Goal: Connect with others: Establish contact or relationships with other users

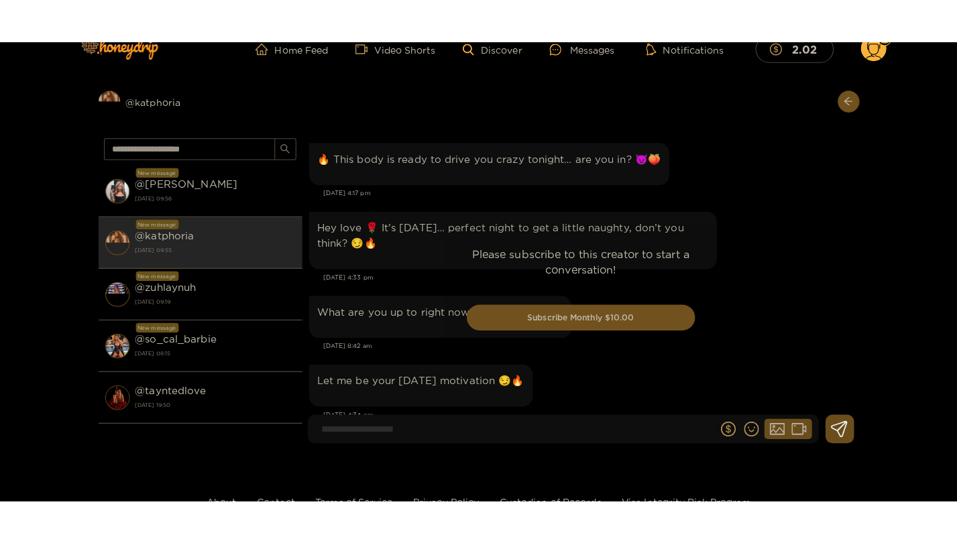
scroll to position [3402, 0]
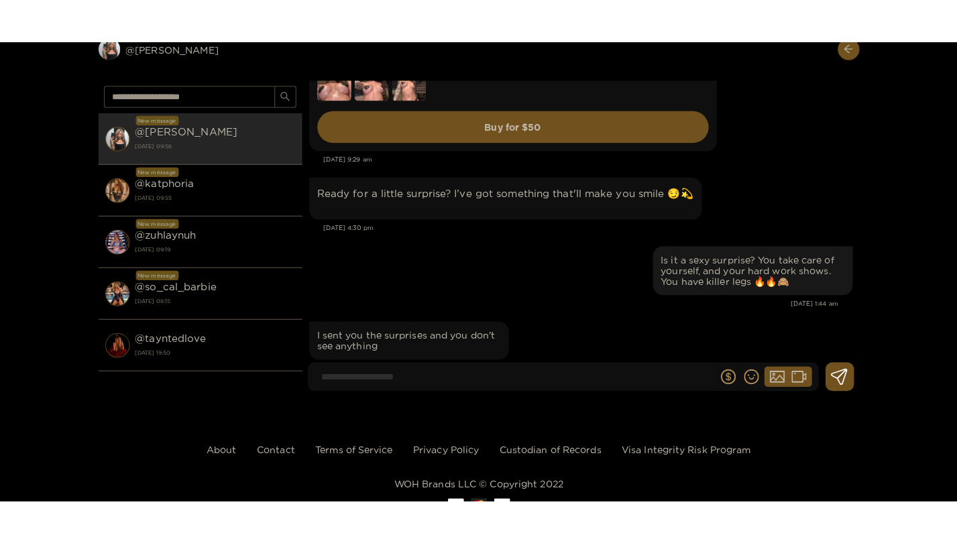
scroll to position [47785, 0]
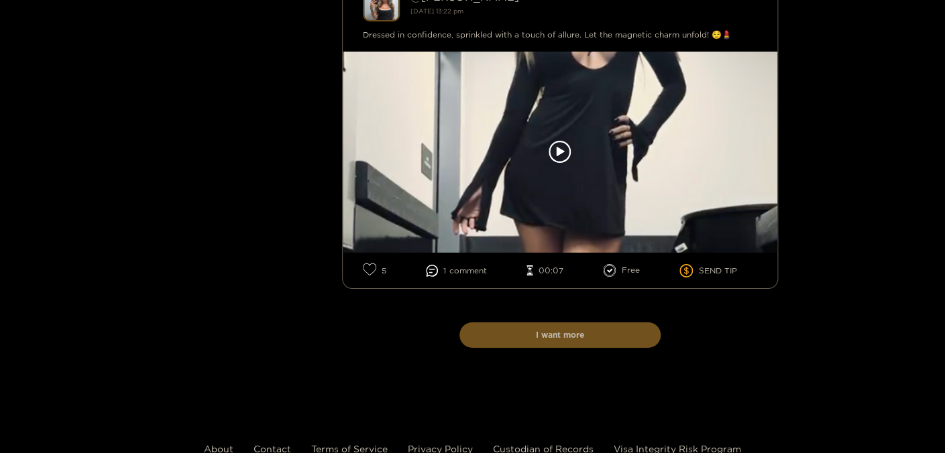
scroll to position [9200, 0]
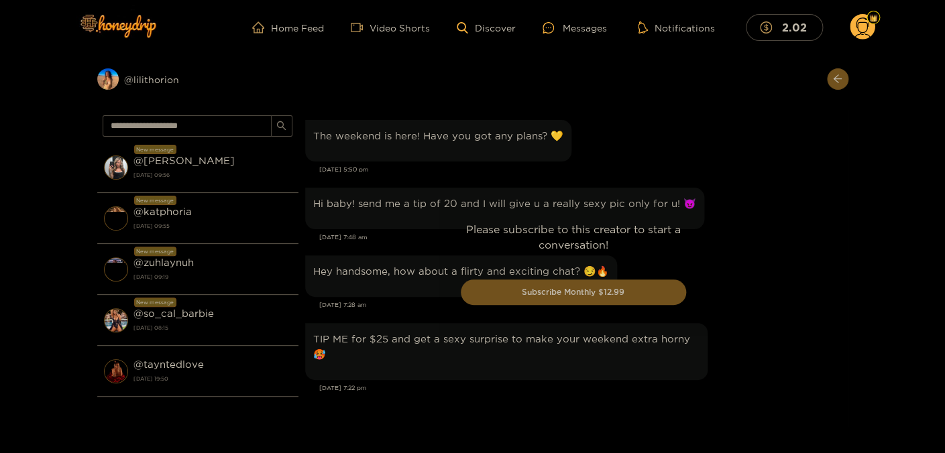
scroll to position [1515, 0]
